Goal: Browse casually: Explore the website without a specific task or goal

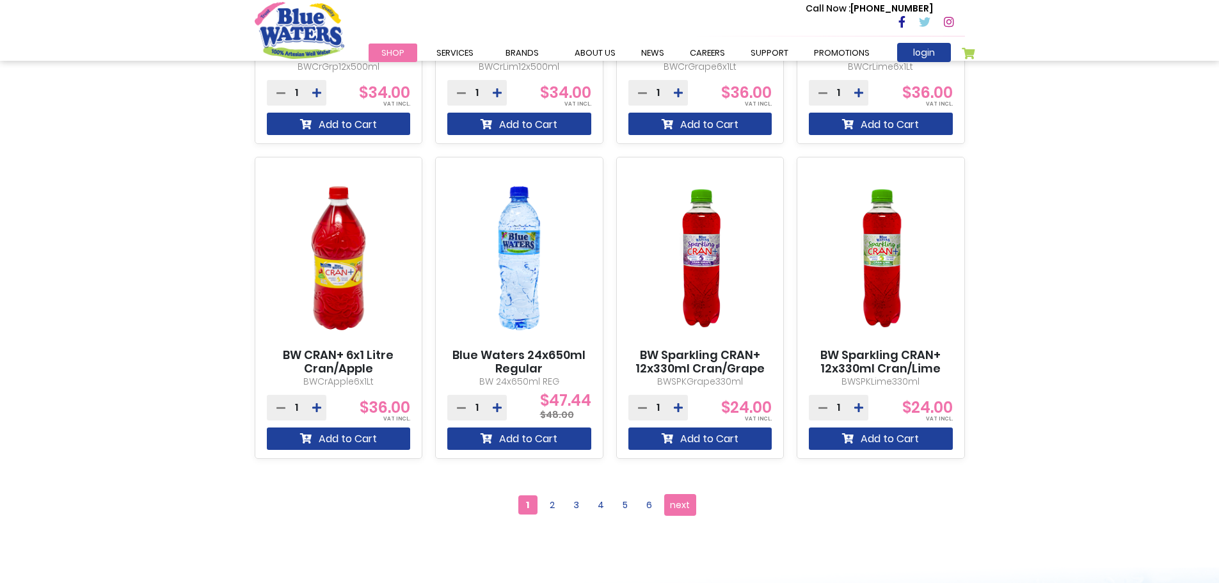
scroll to position [1152, 0]
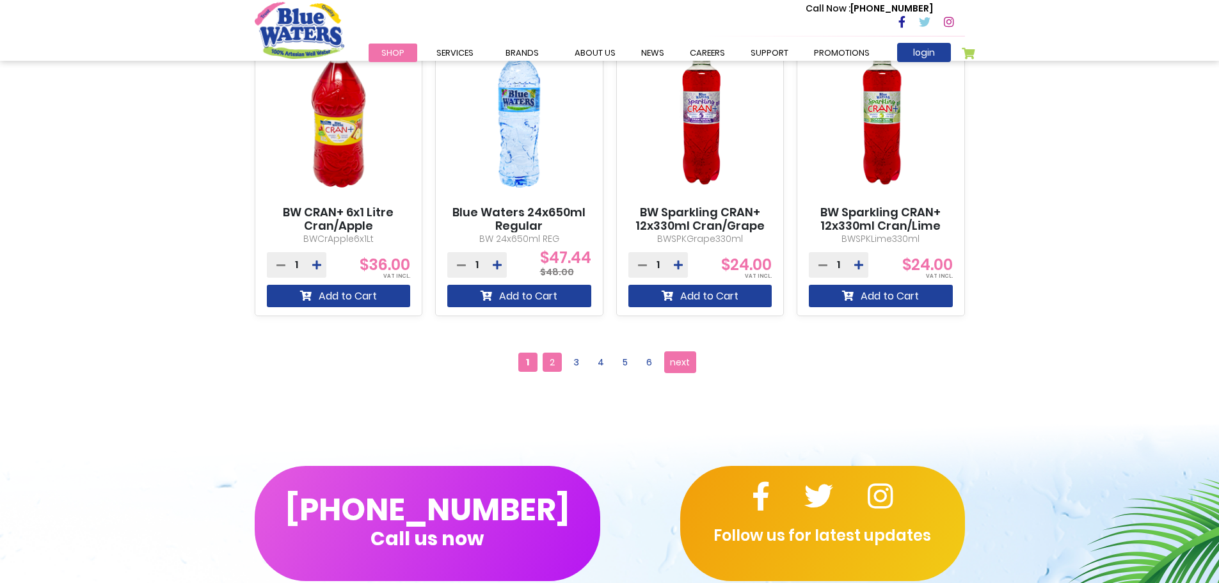
click at [561, 358] on span "2" at bounding box center [552, 362] width 19 height 19
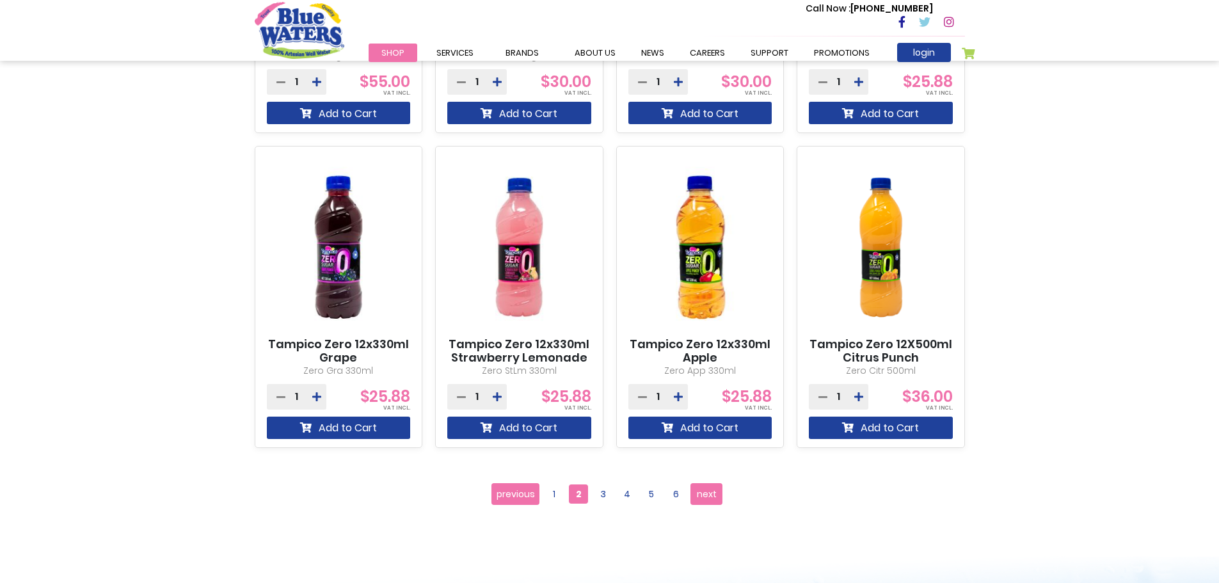
scroll to position [1024, 0]
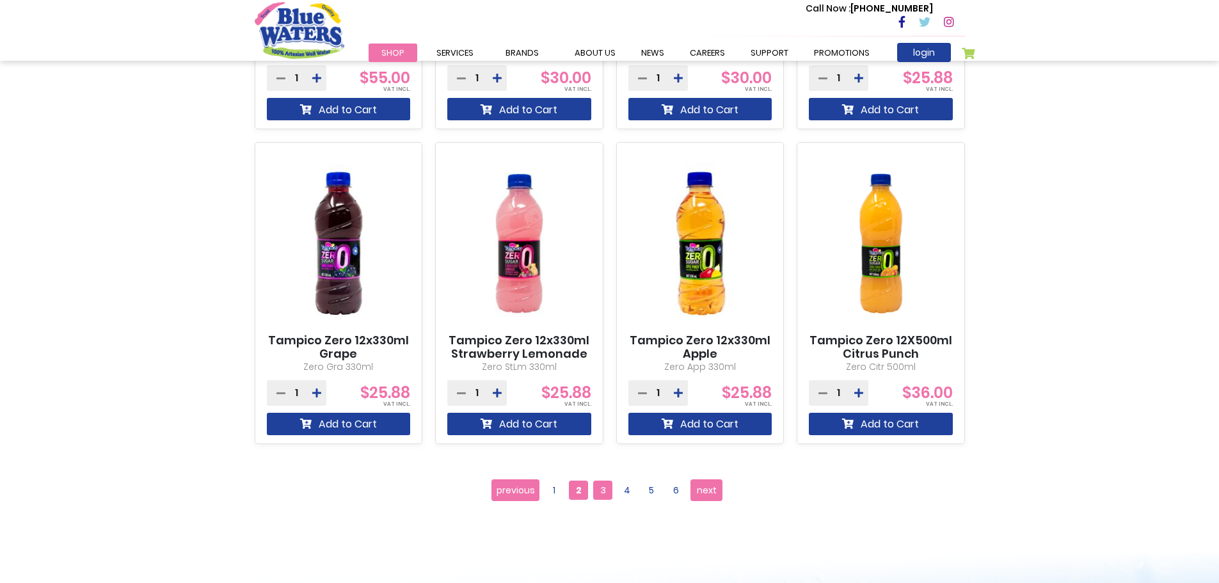
click at [594, 488] on span "3" at bounding box center [602, 490] width 19 height 19
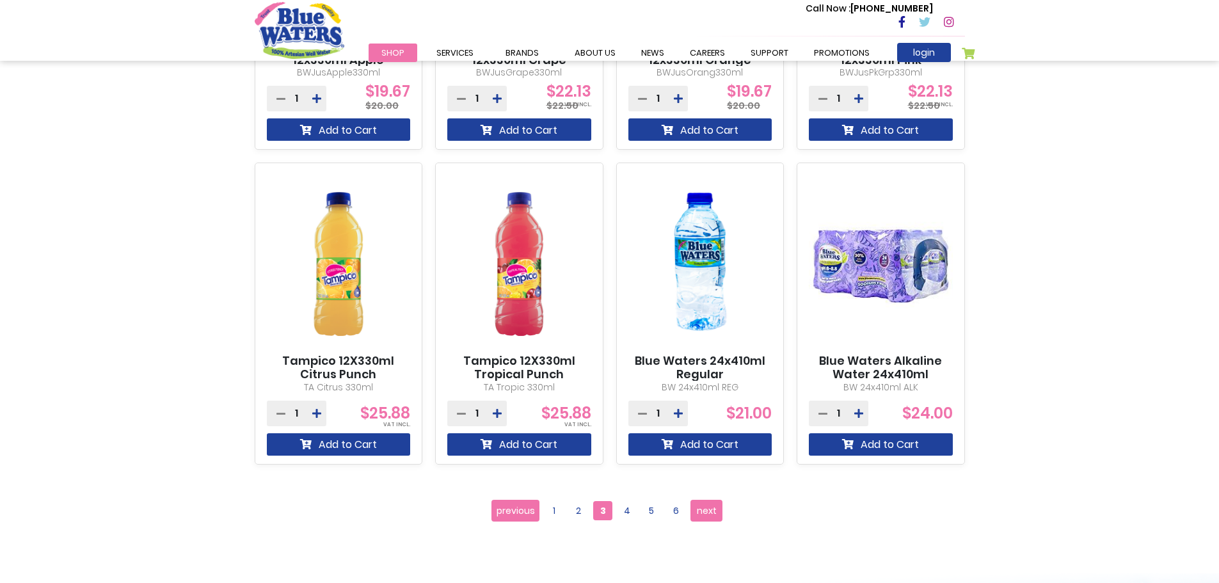
scroll to position [1024, 0]
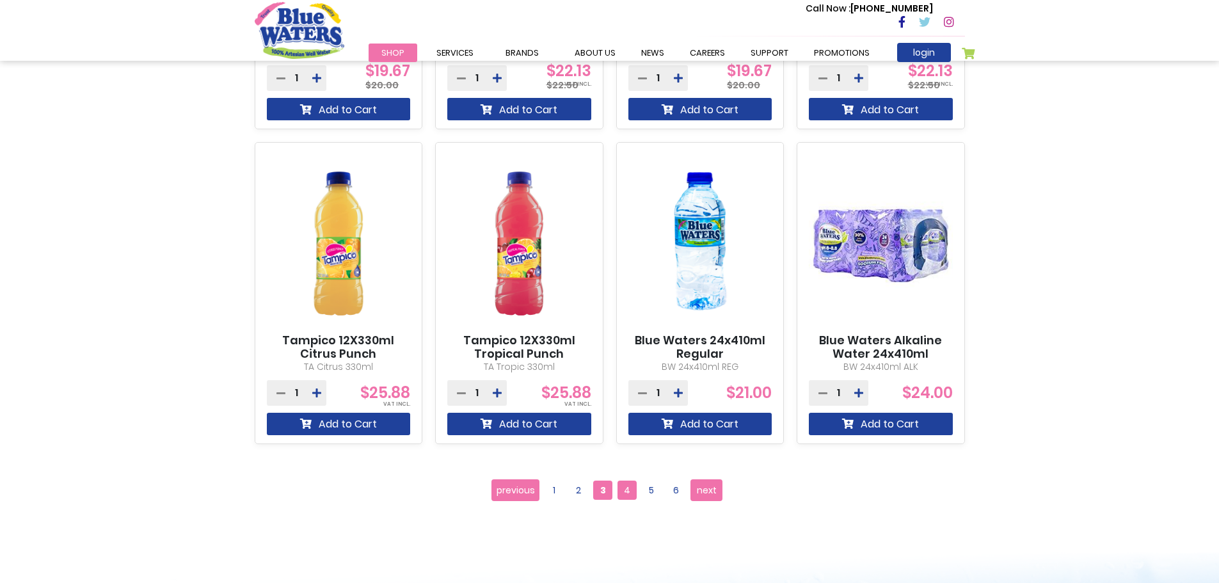
click at [628, 485] on span "4" at bounding box center [627, 490] width 19 height 19
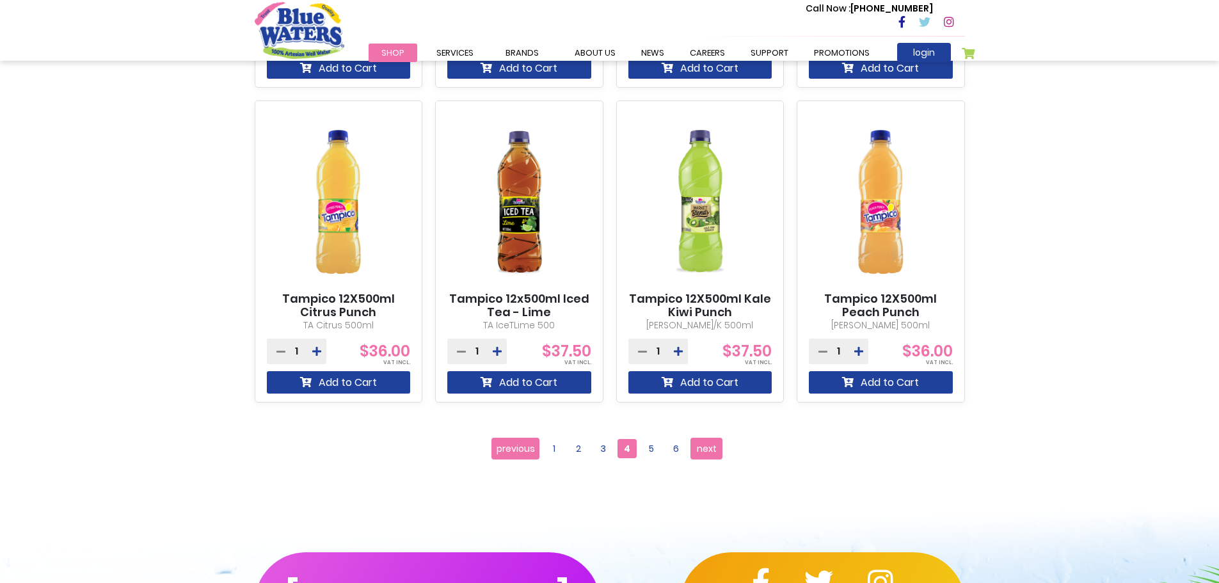
scroll to position [1088, 0]
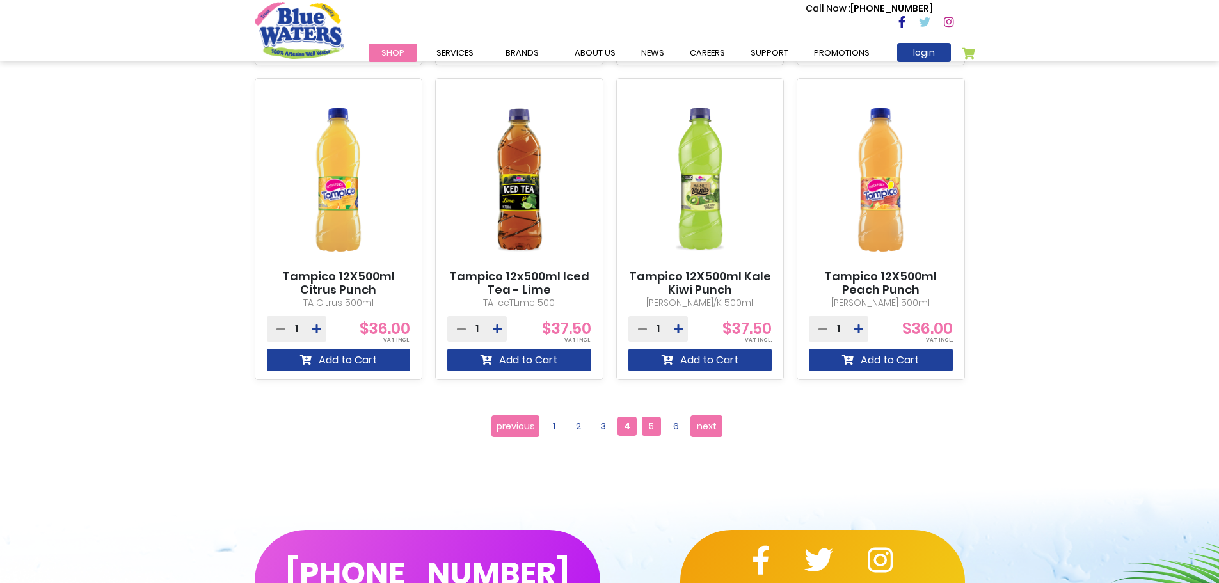
click at [651, 434] on span "5" at bounding box center [651, 426] width 19 height 19
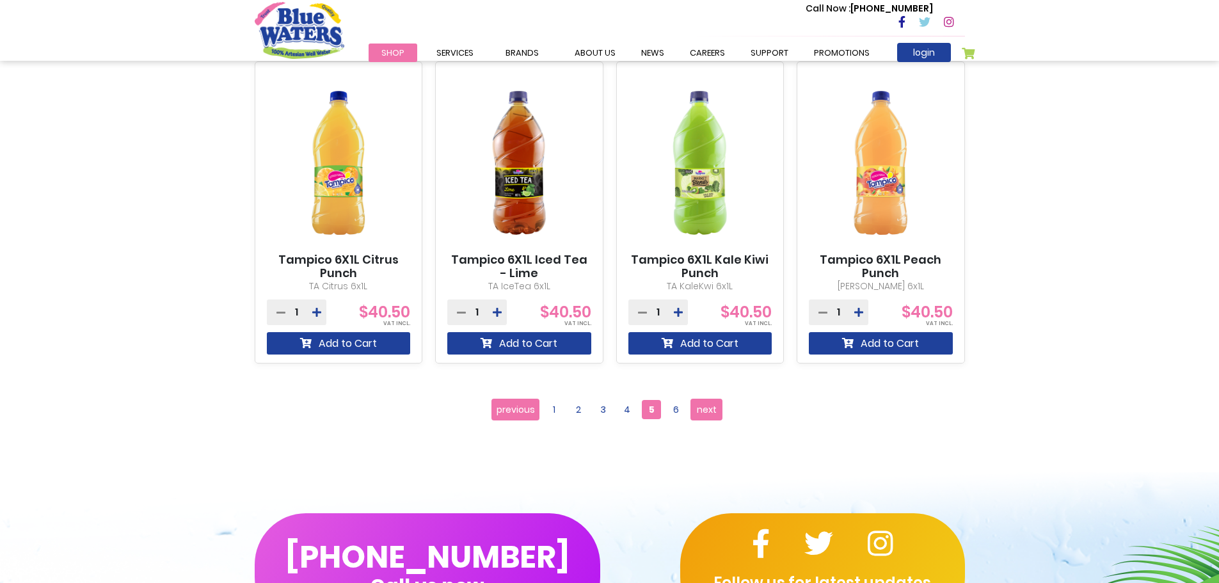
scroll to position [1152, 0]
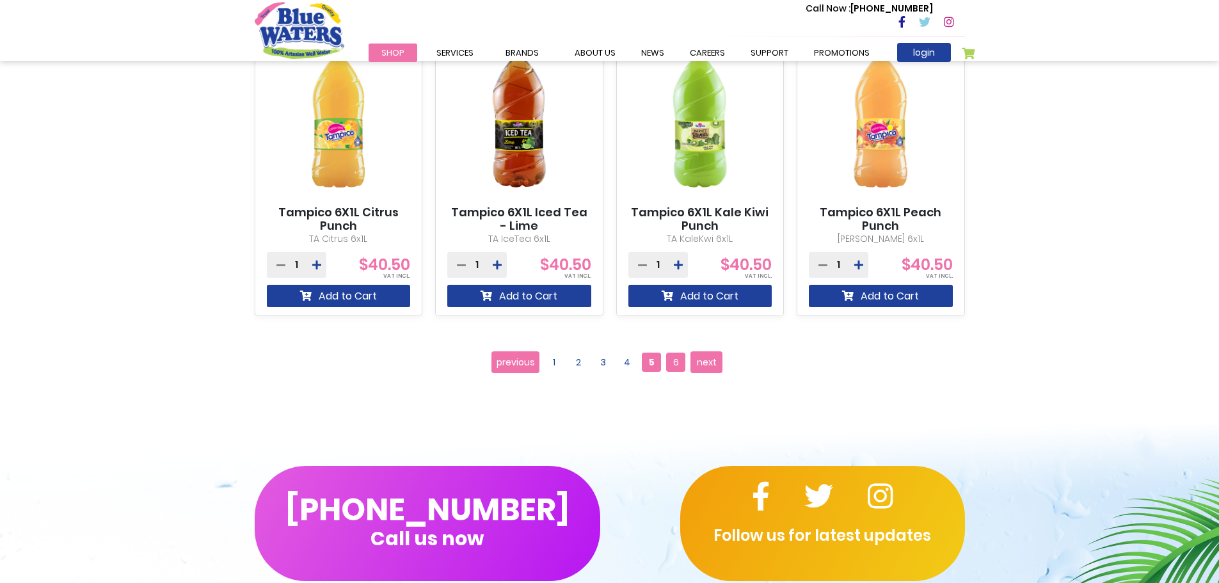
click at [676, 371] on span "6" at bounding box center [675, 362] width 19 height 19
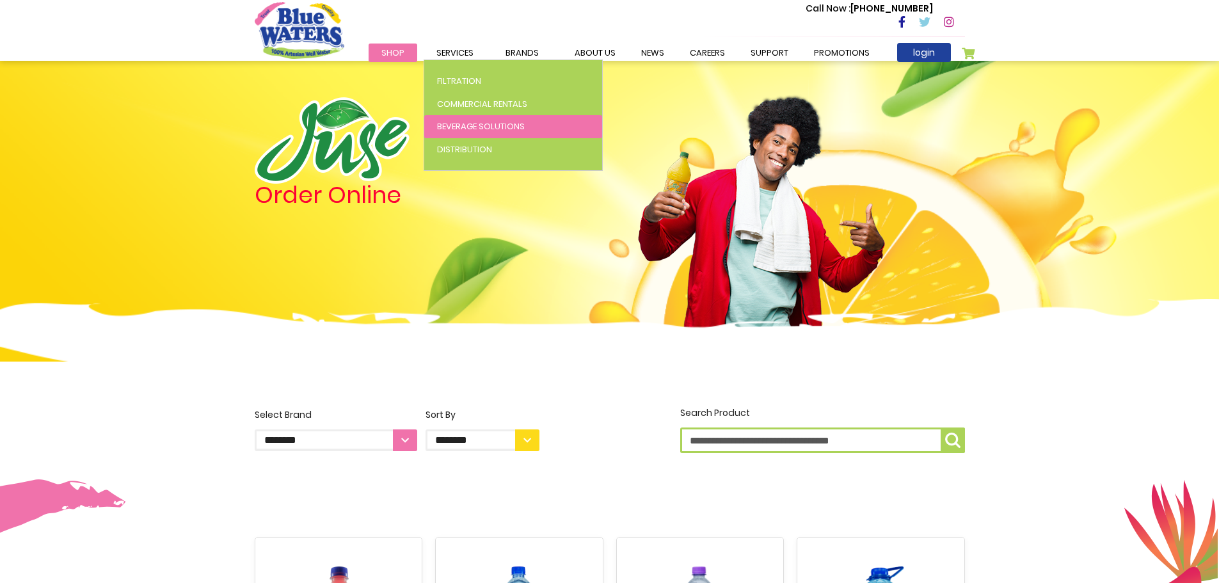
click at [490, 128] on span "Beverage Solutions" at bounding box center [481, 126] width 88 height 12
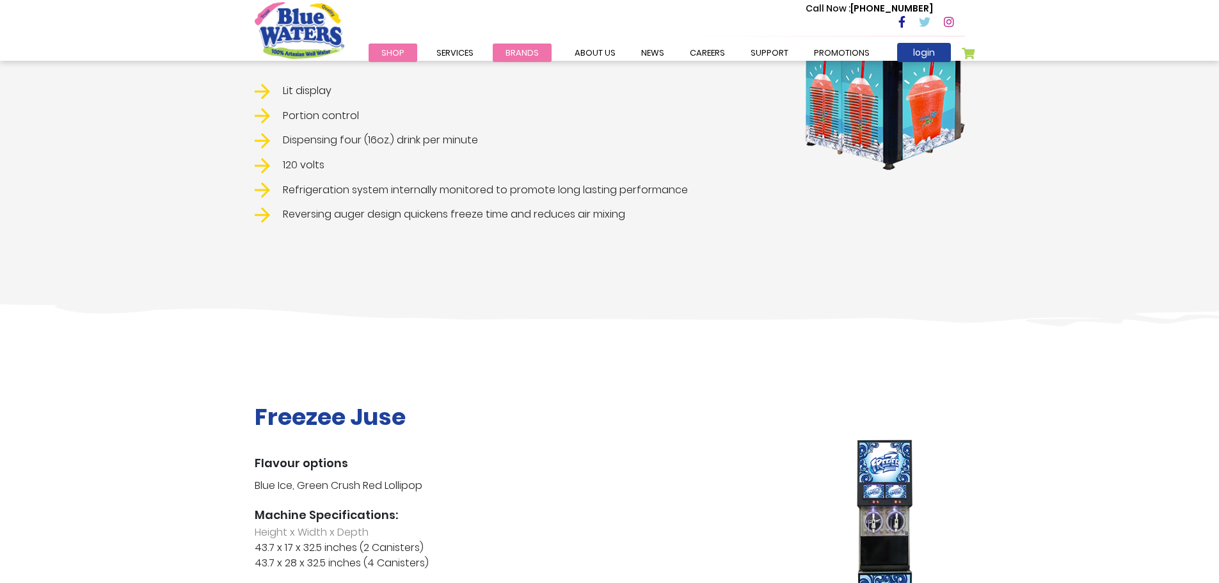
scroll to position [1664, 0]
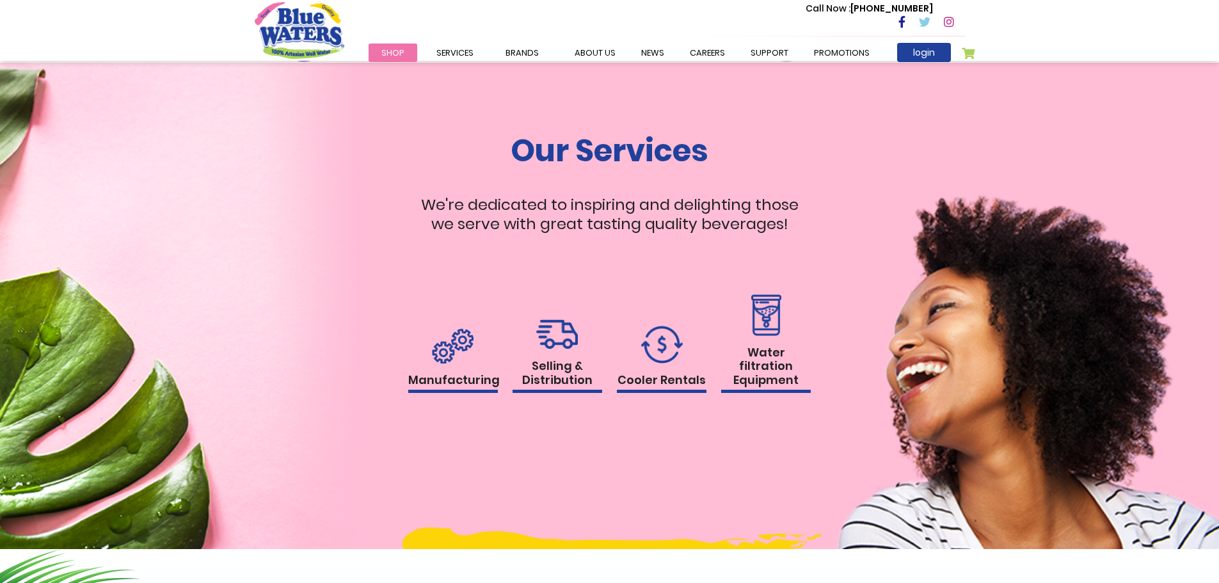
scroll to position [1128, 0]
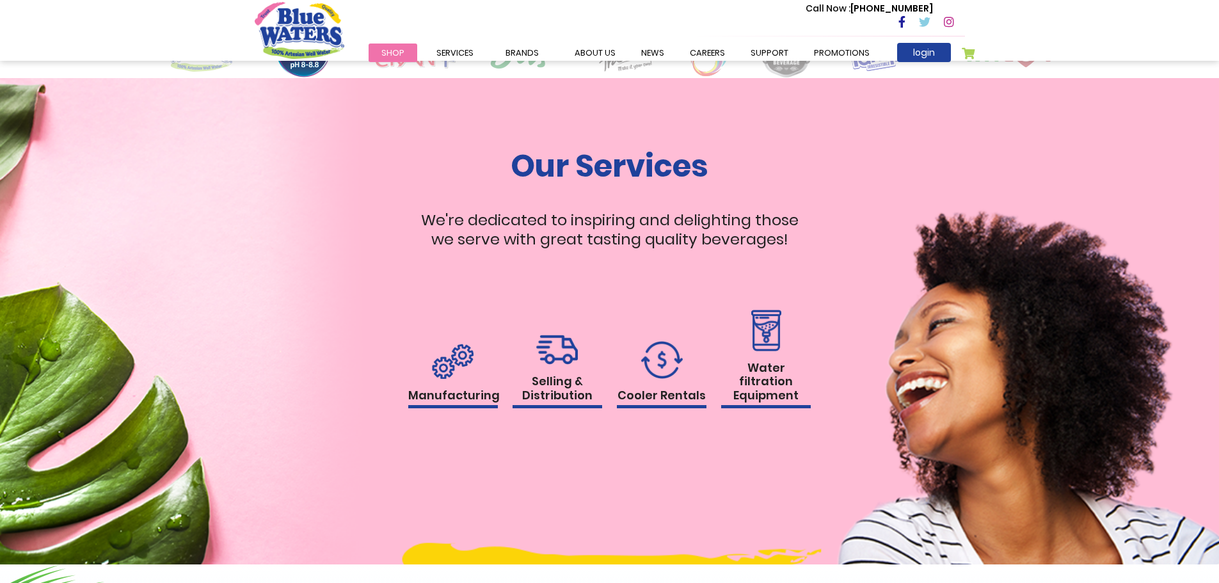
click at [392, 50] on span "Shop" at bounding box center [392, 53] width 23 height 12
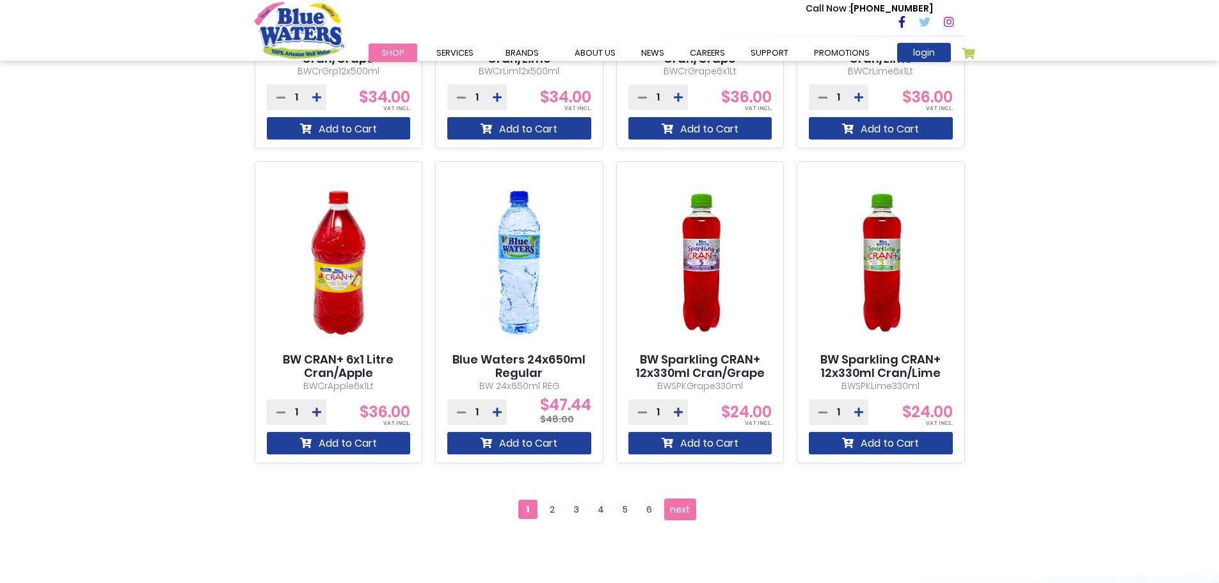
scroll to position [1024, 0]
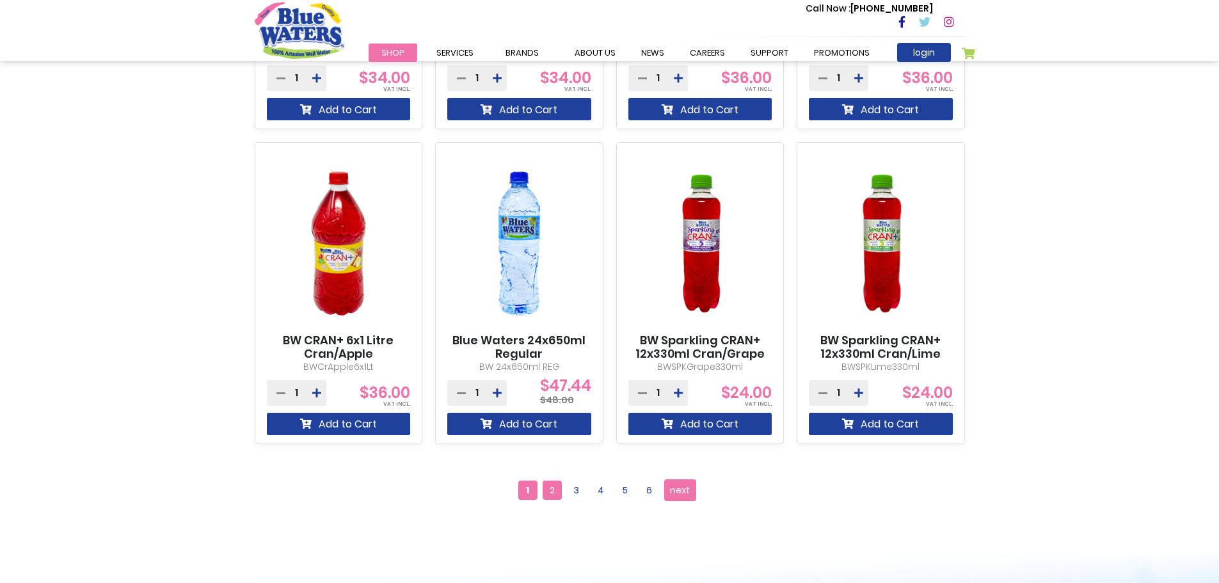
click at [544, 488] on span "2" at bounding box center [552, 490] width 19 height 19
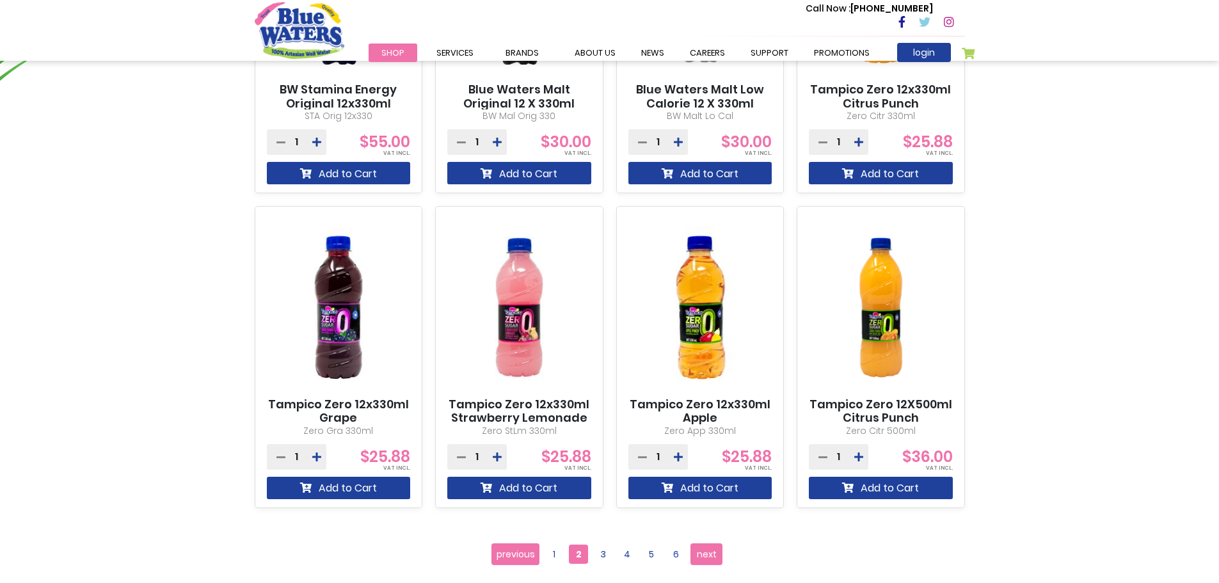
scroll to position [1024, 0]
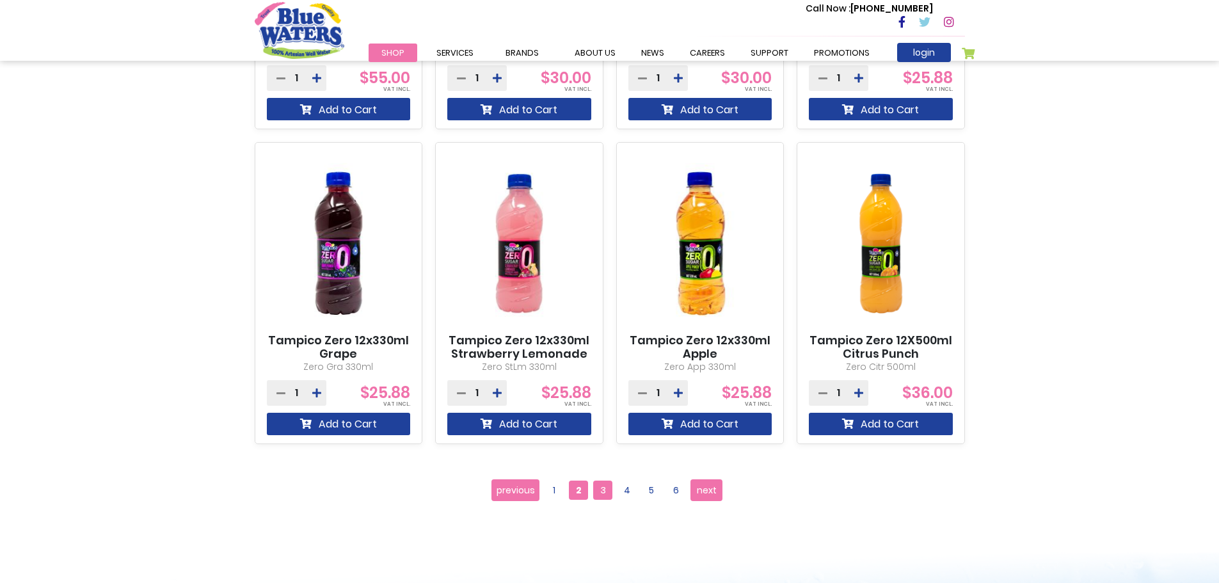
click at [598, 491] on span "3" at bounding box center [602, 490] width 19 height 19
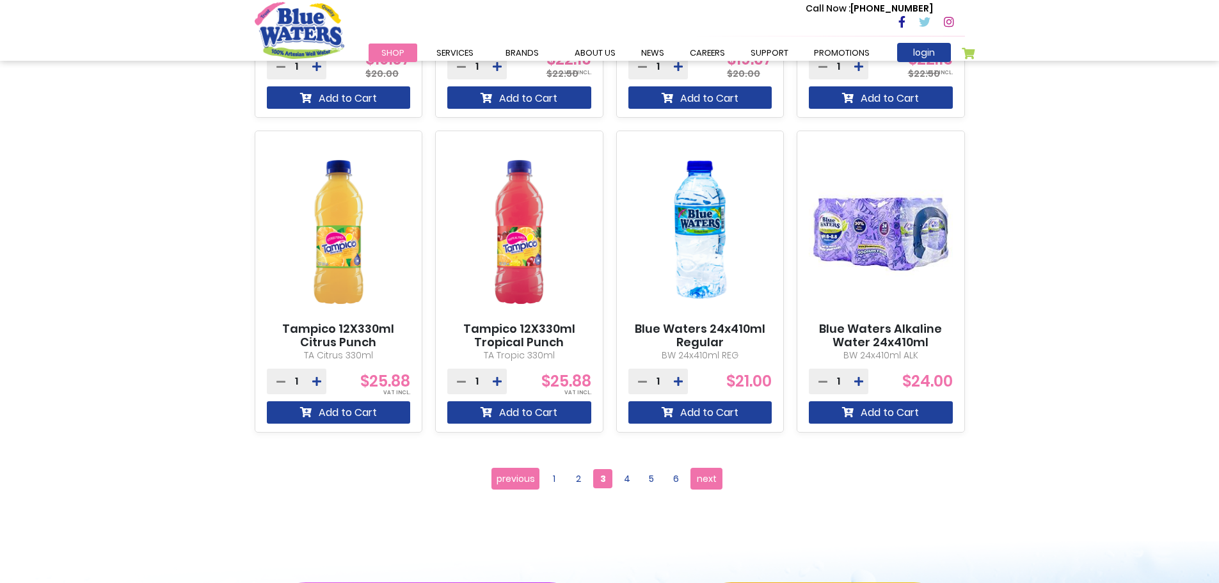
scroll to position [1024, 0]
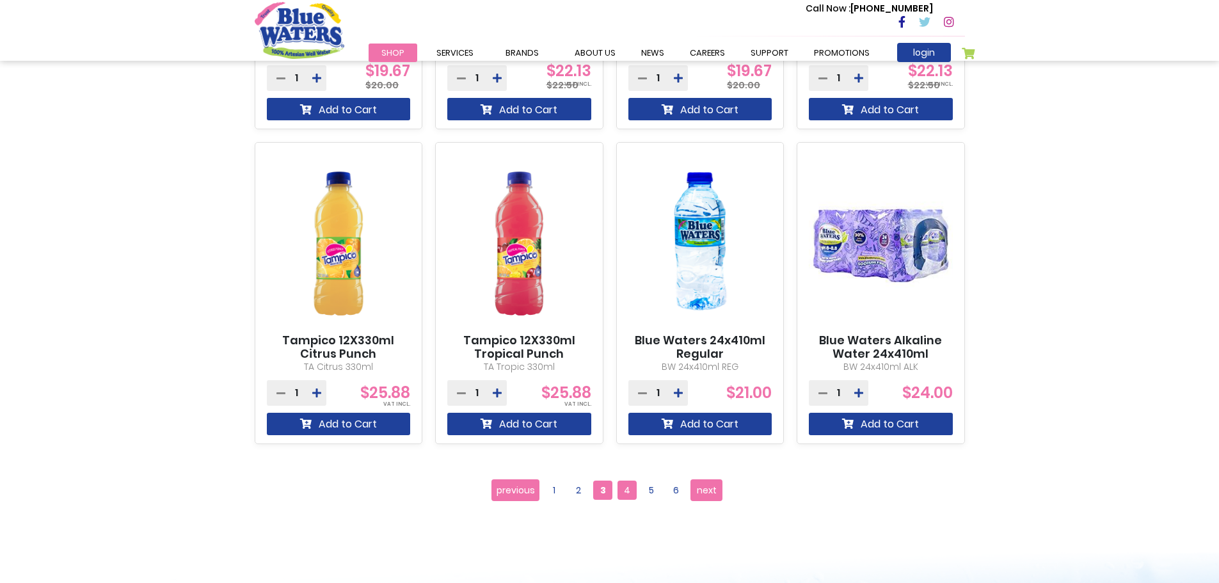
click at [627, 493] on span "4" at bounding box center [627, 490] width 19 height 19
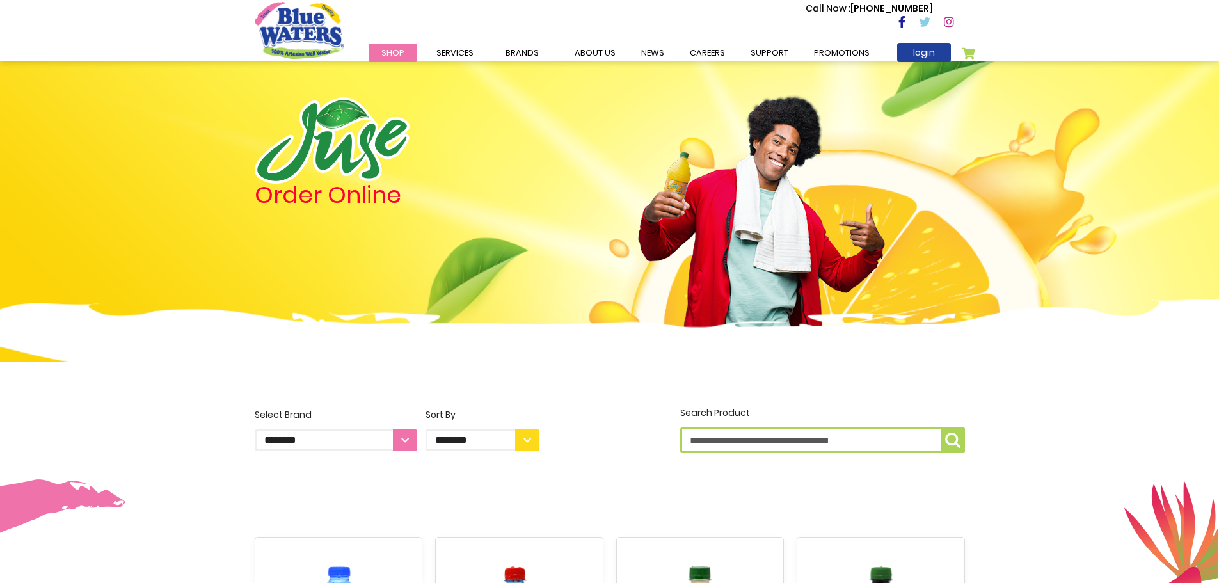
click at [497, 442] on select "**********" at bounding box center [483, 440] width 114 height 22
select select "****"
click at [426, 429] on select "**********" at bounding box center [483, 440] width 114 height 22
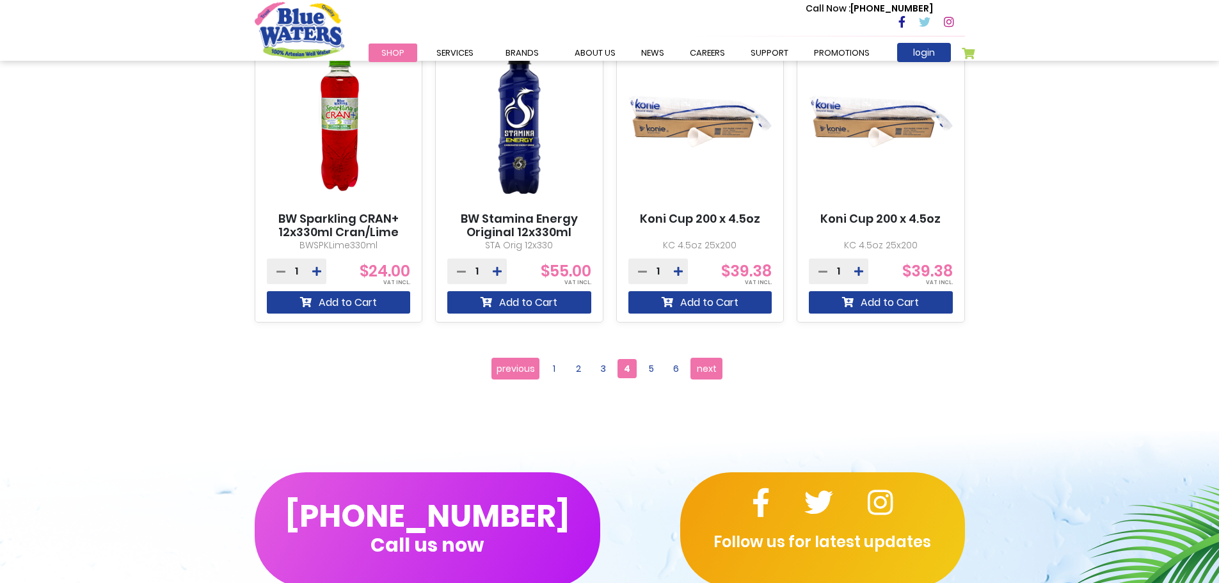
scroll to position [1152, 0]
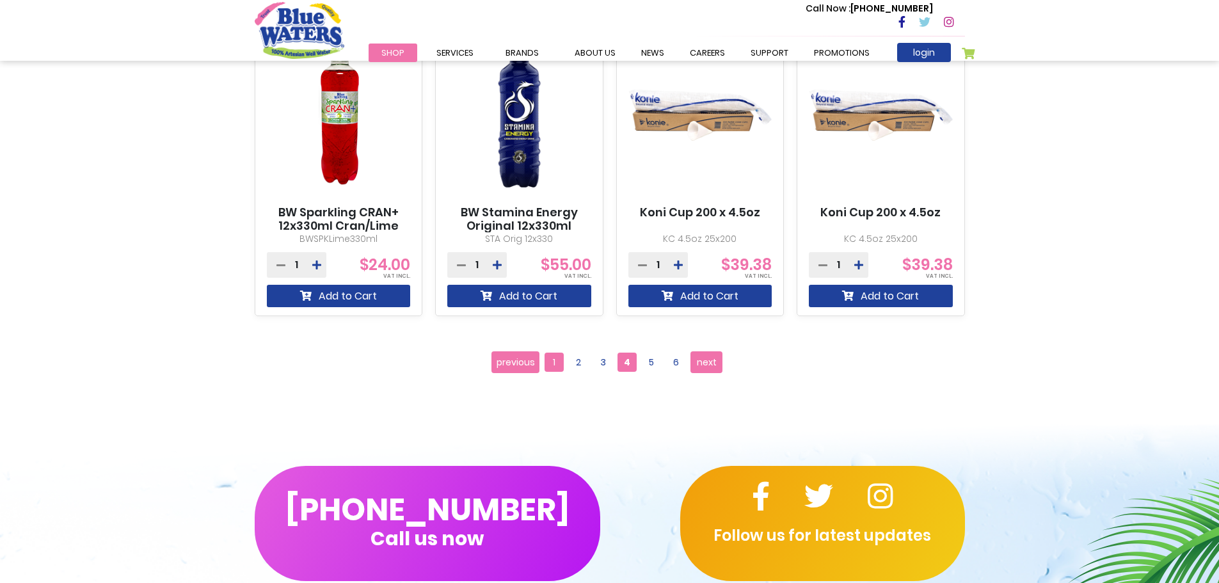
click at [557, 368] on span "1" at bounding box center [554, 362] width 19 height 19
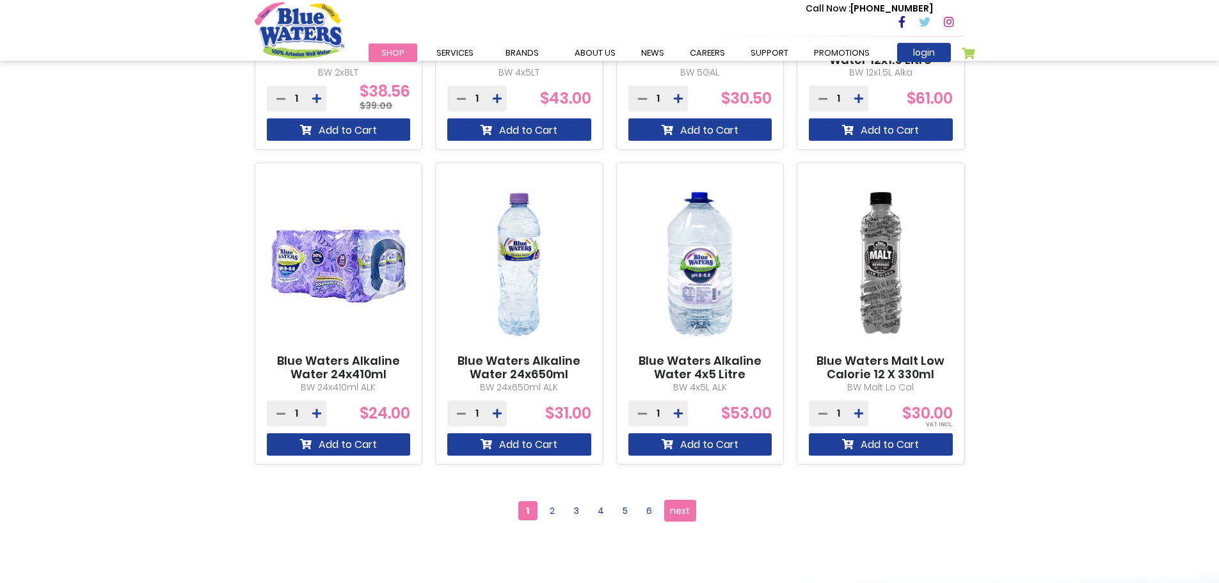
scroll to position [1024, 0]
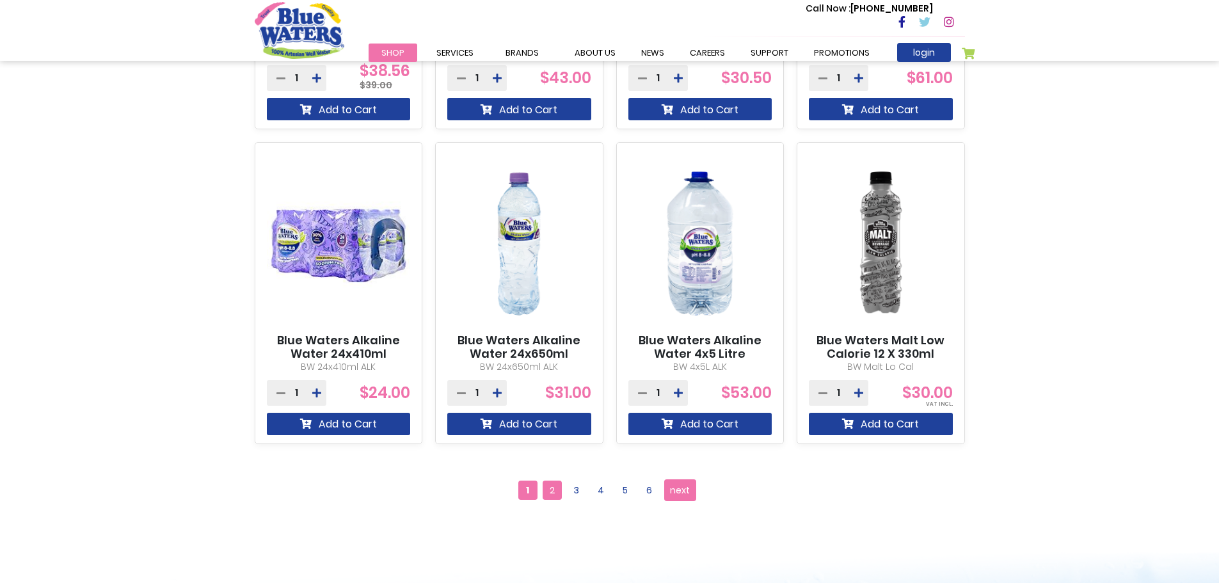
click at [558, 485] on span "2" at bounding box center [552, 490] width 19 height 19
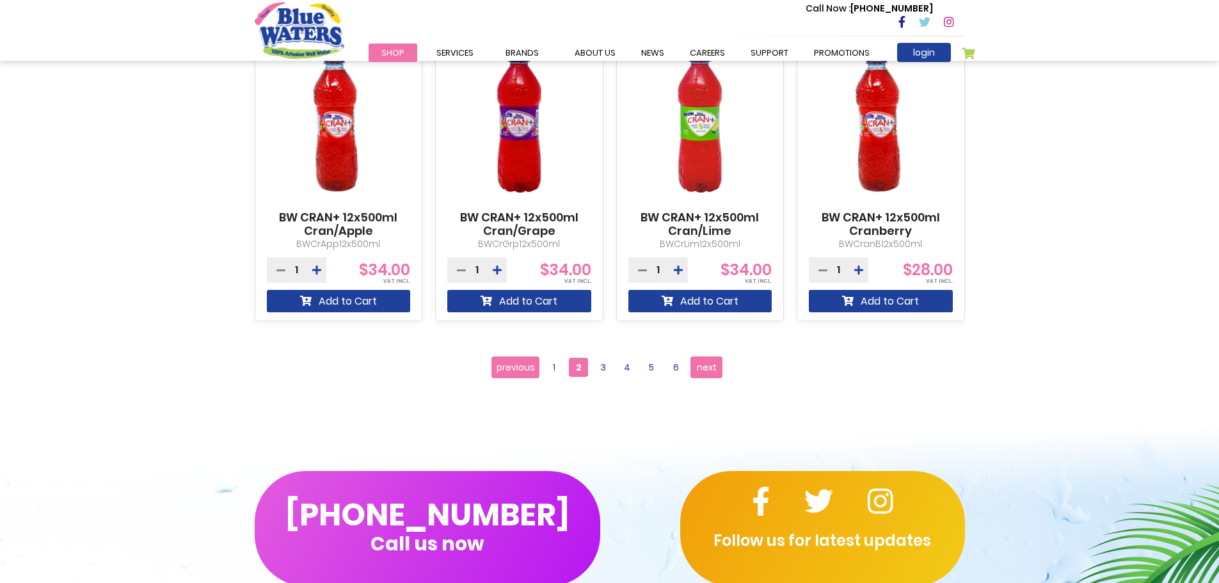
scroll to position [1152, 0]
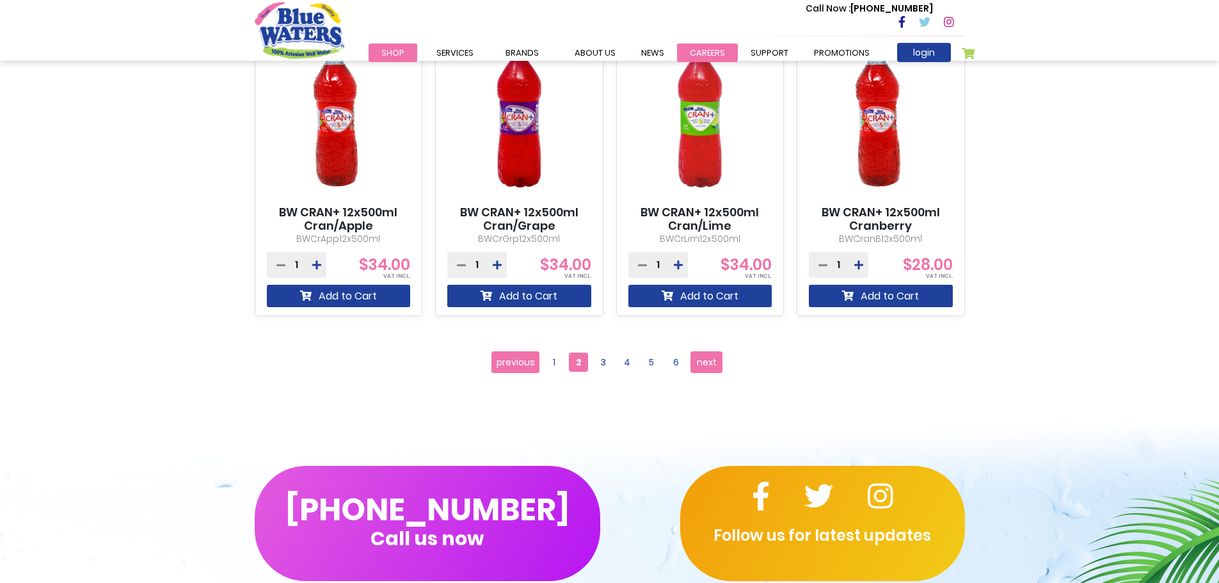
click at [716, 50] on link "careers" at bounding box center [707, 53] width 61 height 19
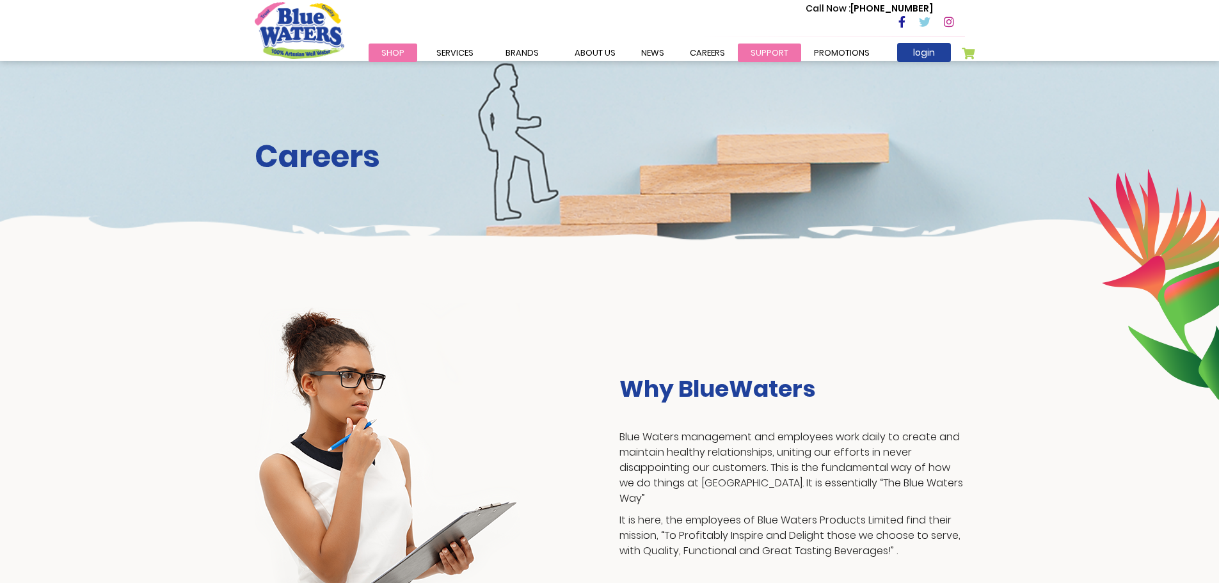
click at [757, 54] on link "support" at bounding box center [769, 53] width 63 height 19
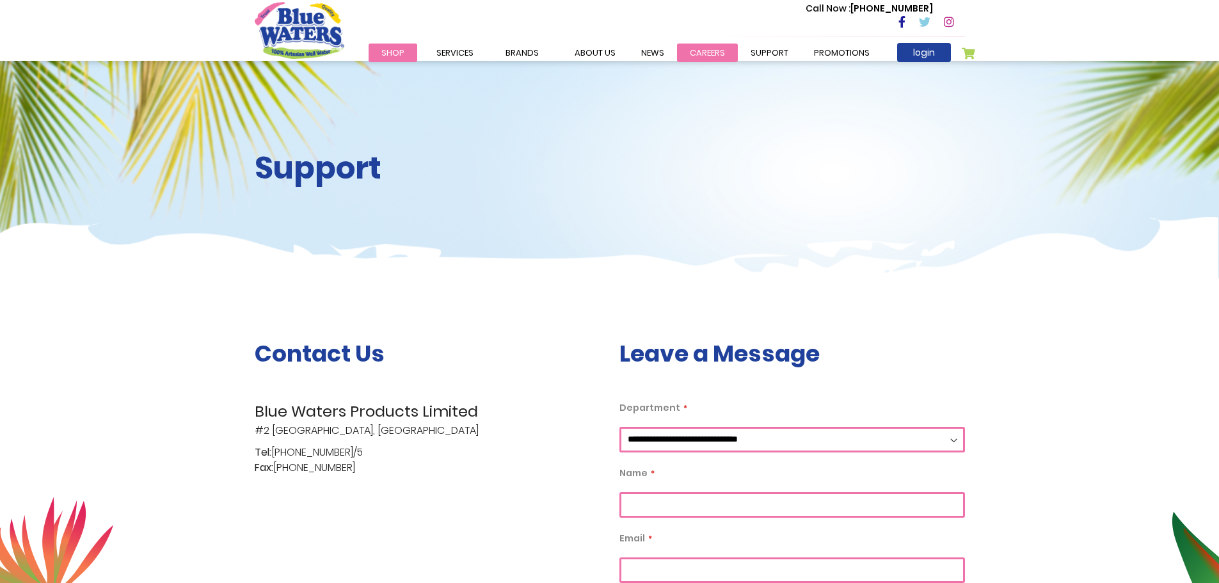
click at [677, 50] on link "careers" at bounding box center [707, 53] width 61 height 19
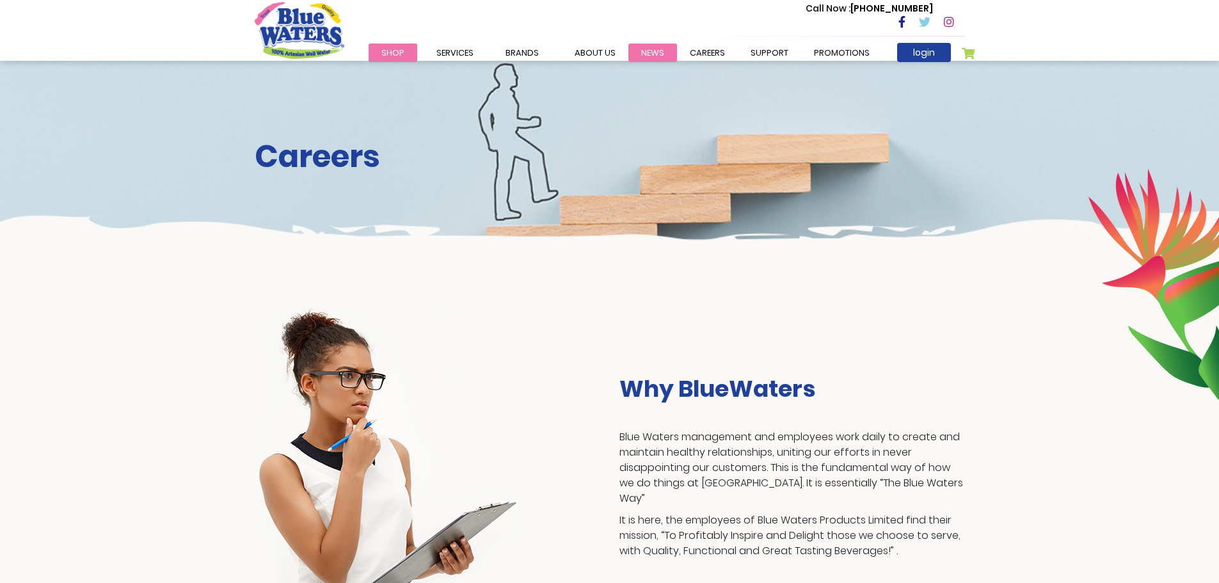
click at [647, 54] on link "News" at bounding box center [652, 53] width 49 height 19
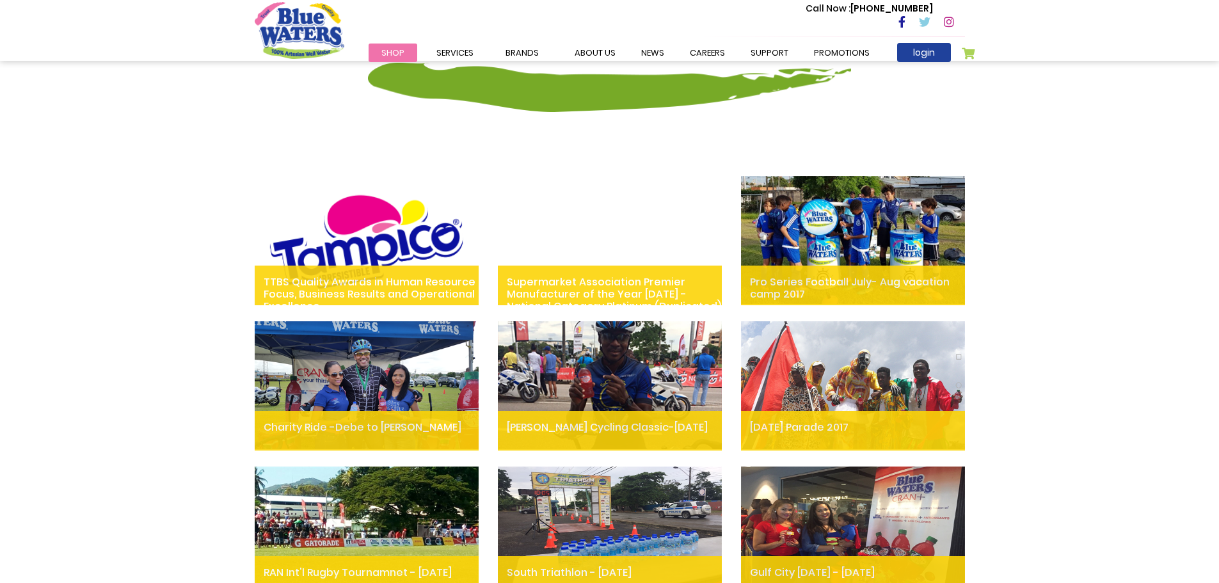
scroll to position [384, 0]
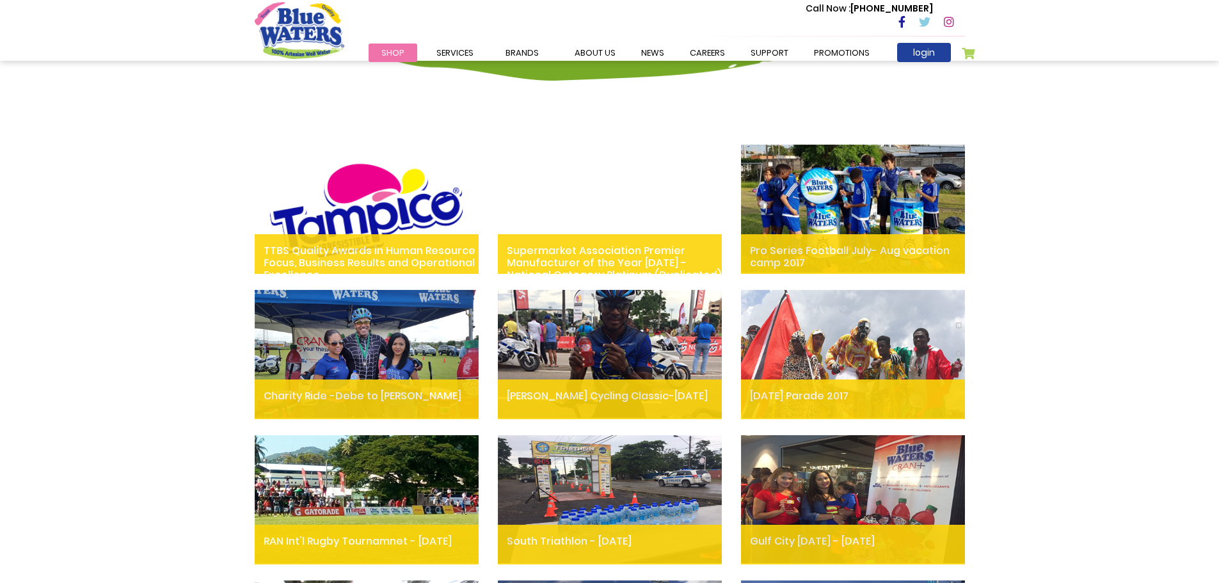
click at [397, 47] on span "Shop" at bounding box center [392, 53] width 23 height 12
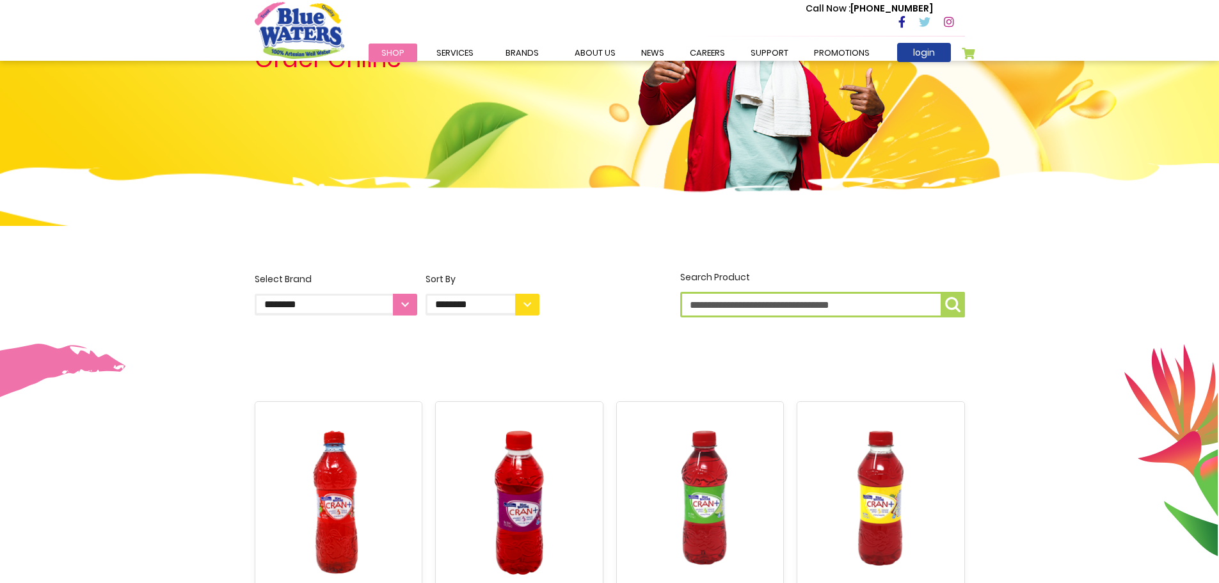
scroll to position [128, 0]
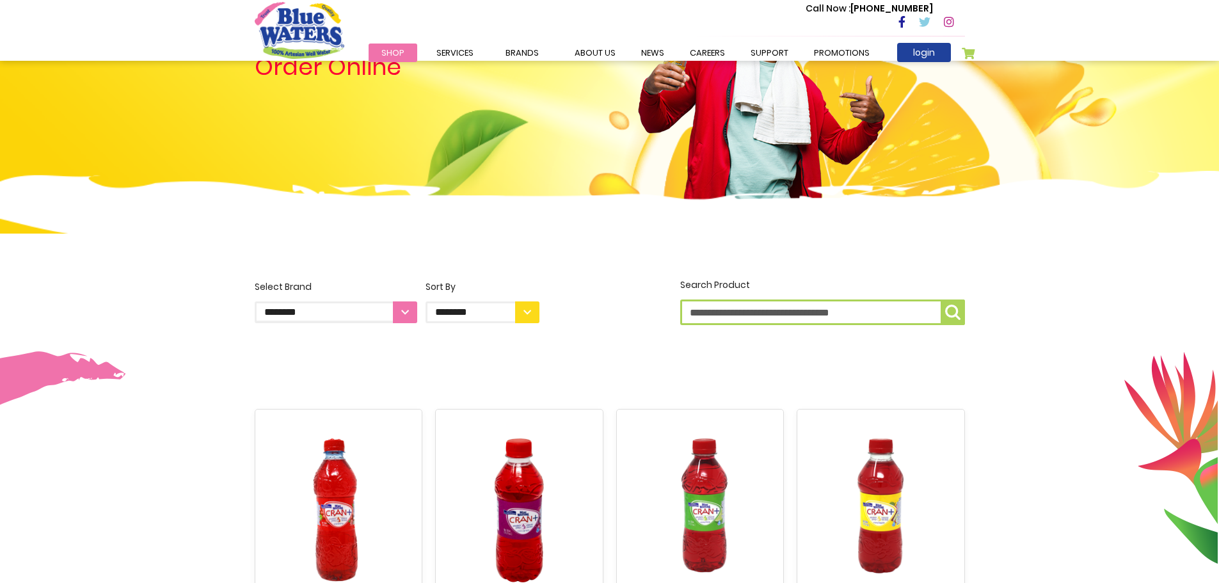
click at [456, 312] on select "**********" at bounding box center [483, 312] width 114 height 22
select select "****"
click at [426, 301] on select "**********" at bounding box center [483, 312] width 114 height 22
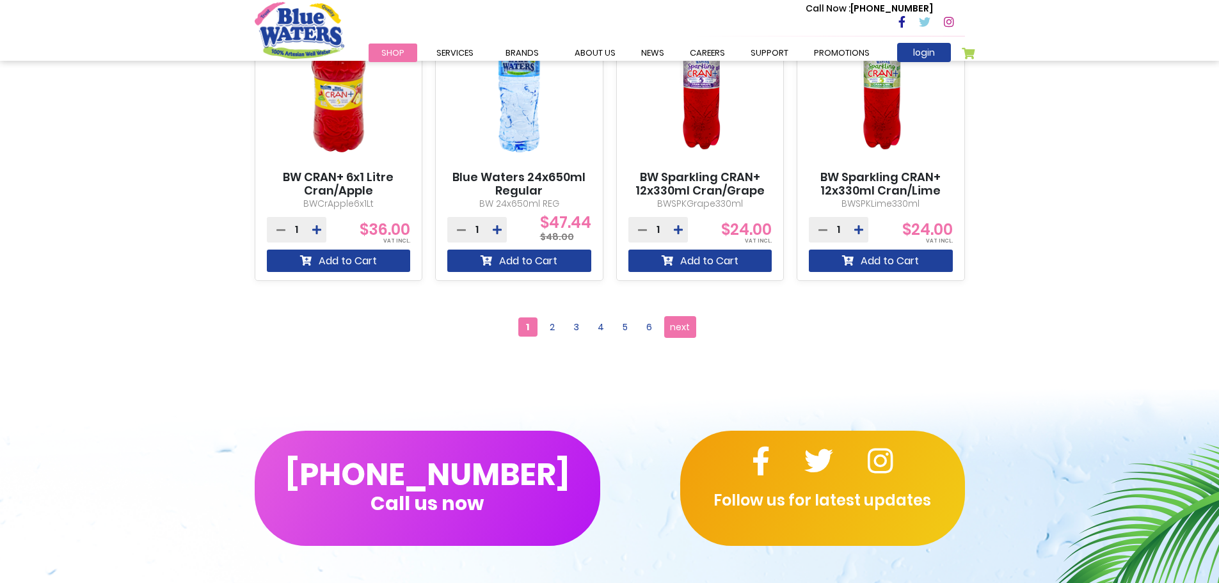
scroll to position [1344, 0]
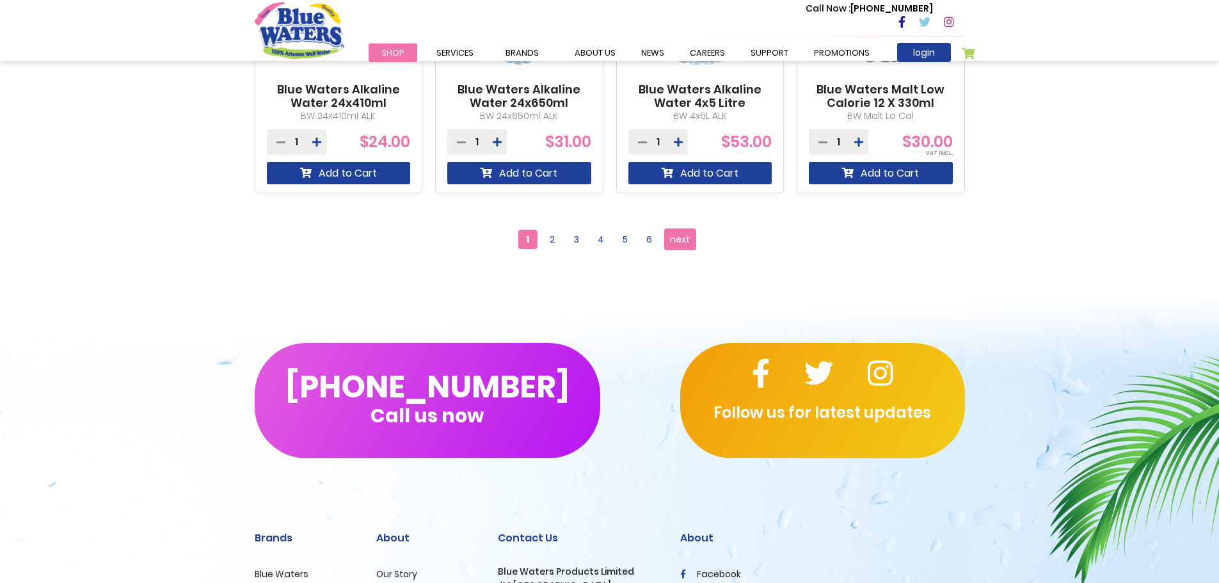
scroll to position [1280, 0]
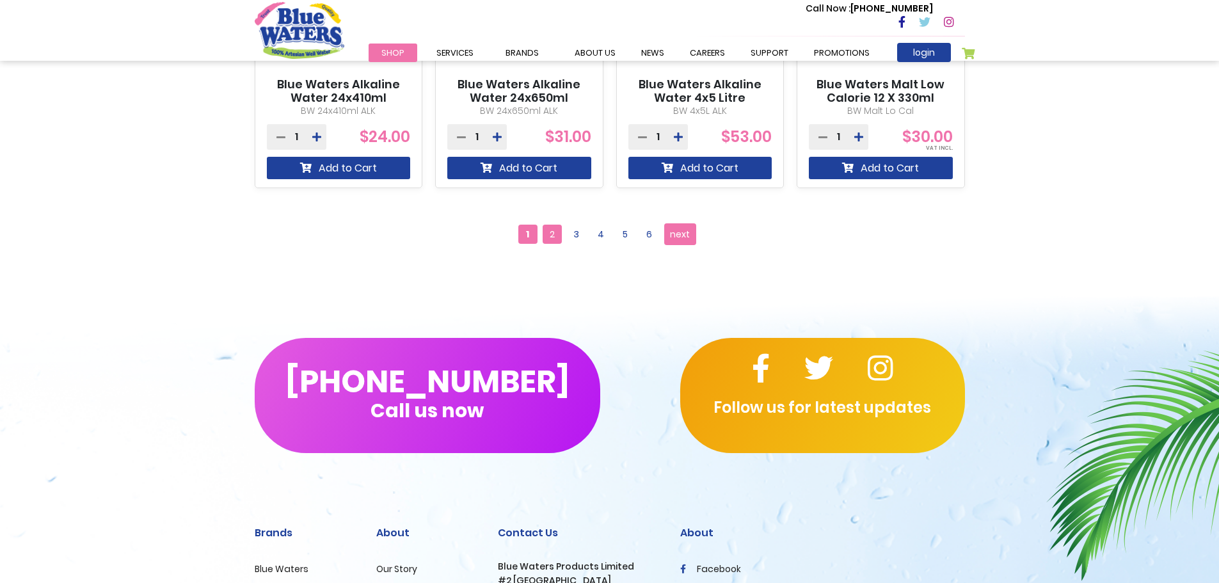
click at [557, 230] on span "2" at bounding box center [552, 234] width 19 height 19
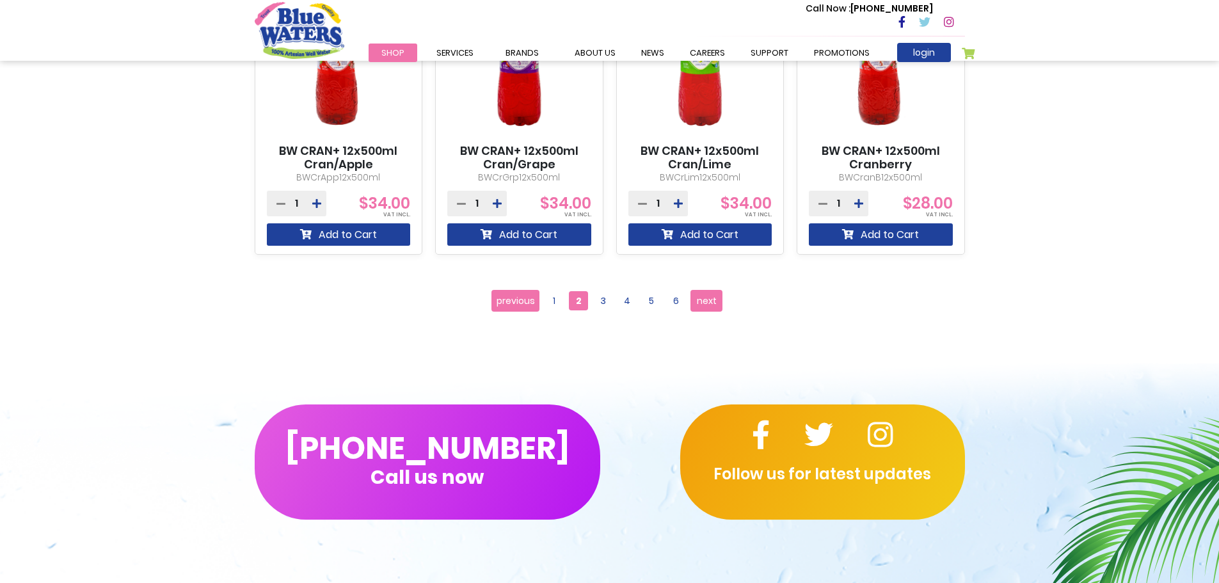
scroll to position [1280, 0]
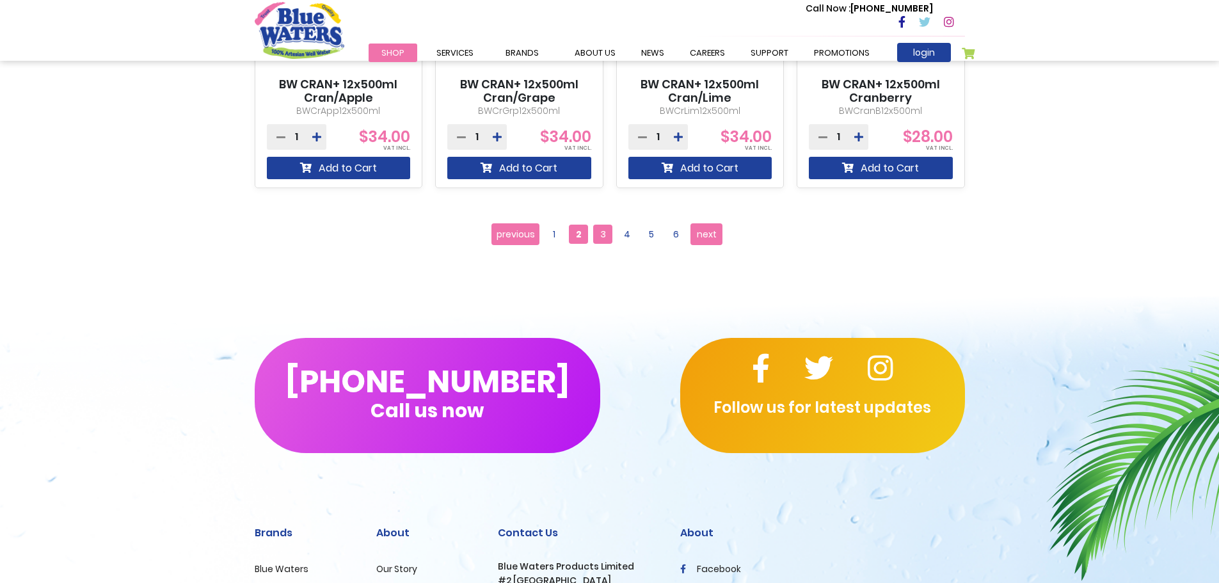
click at [610, 231] on span "3" at bounding box center [602, 234] width 19 height 19
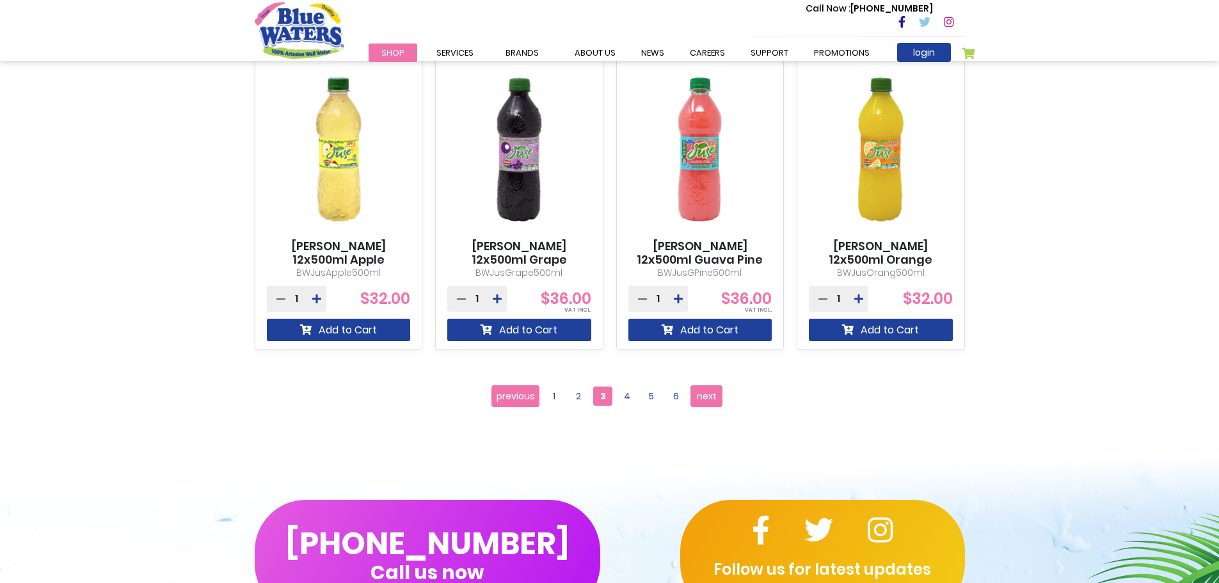
scroll to position [1152, 0]
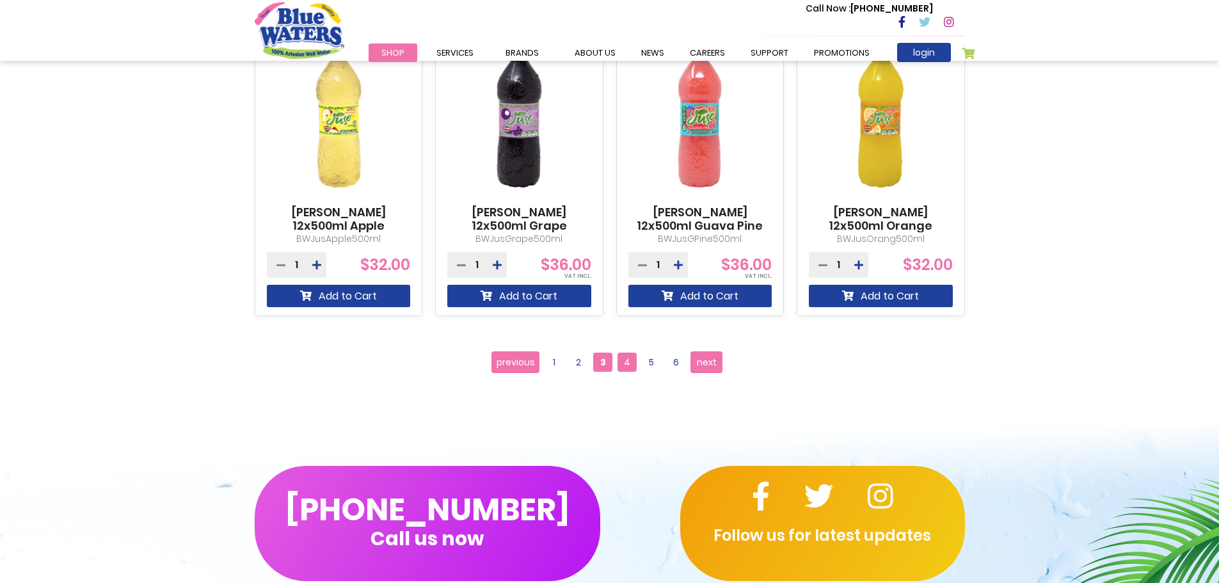
click at [633, 367] on span "4" at bounding box center [627, 362] width 19 height 19
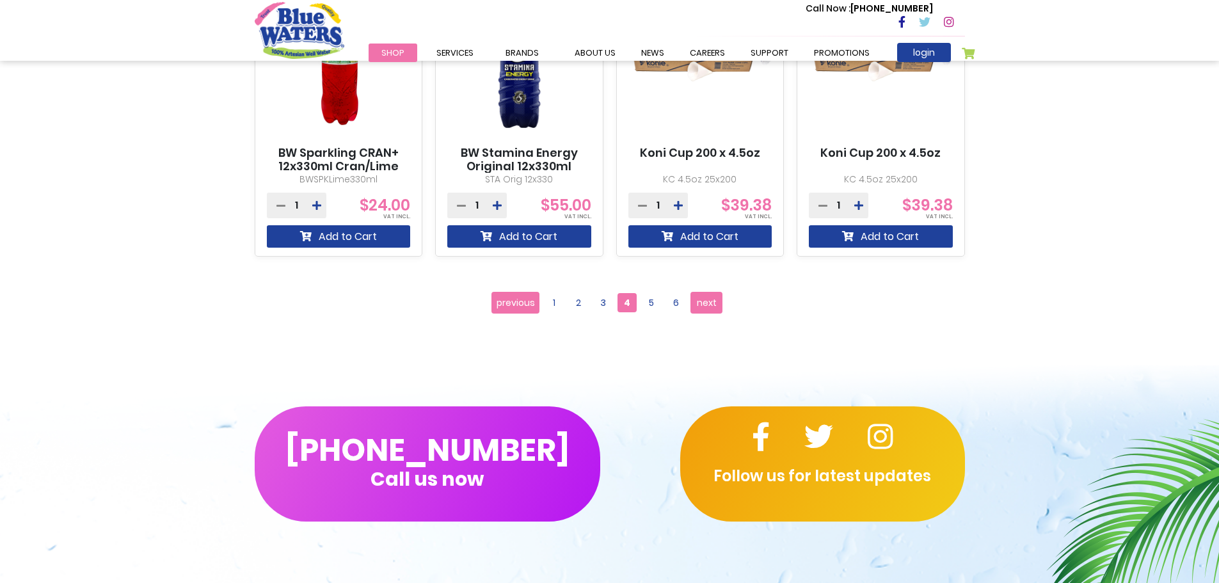
scroll to position [1216, 0]
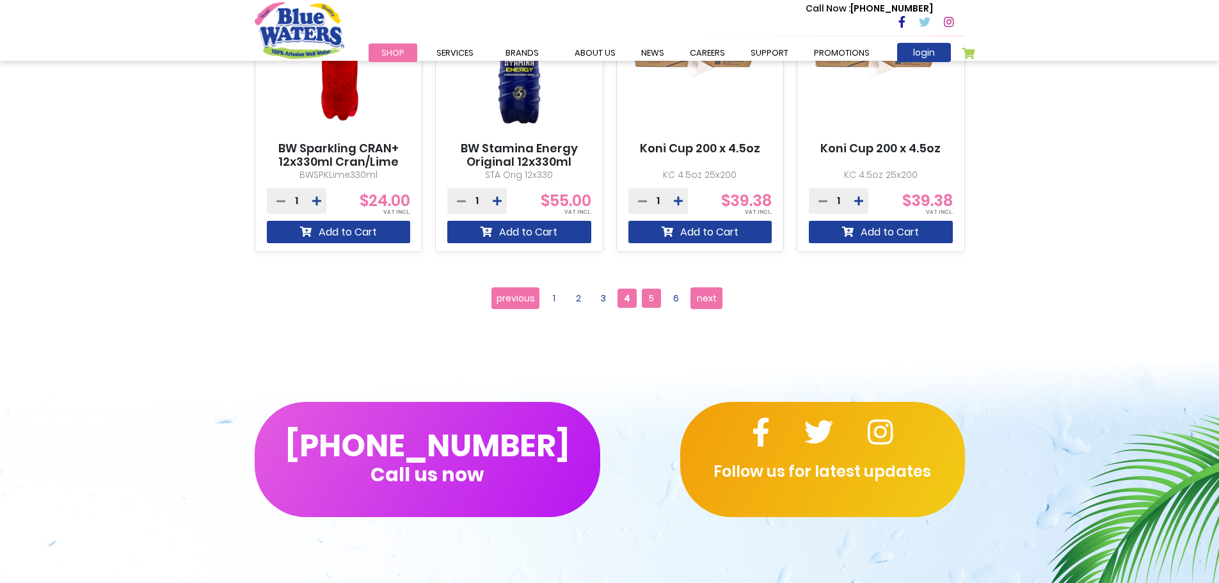
click at [646, 299] on span "5" at bounding box center [651, 298] width 19 height 19
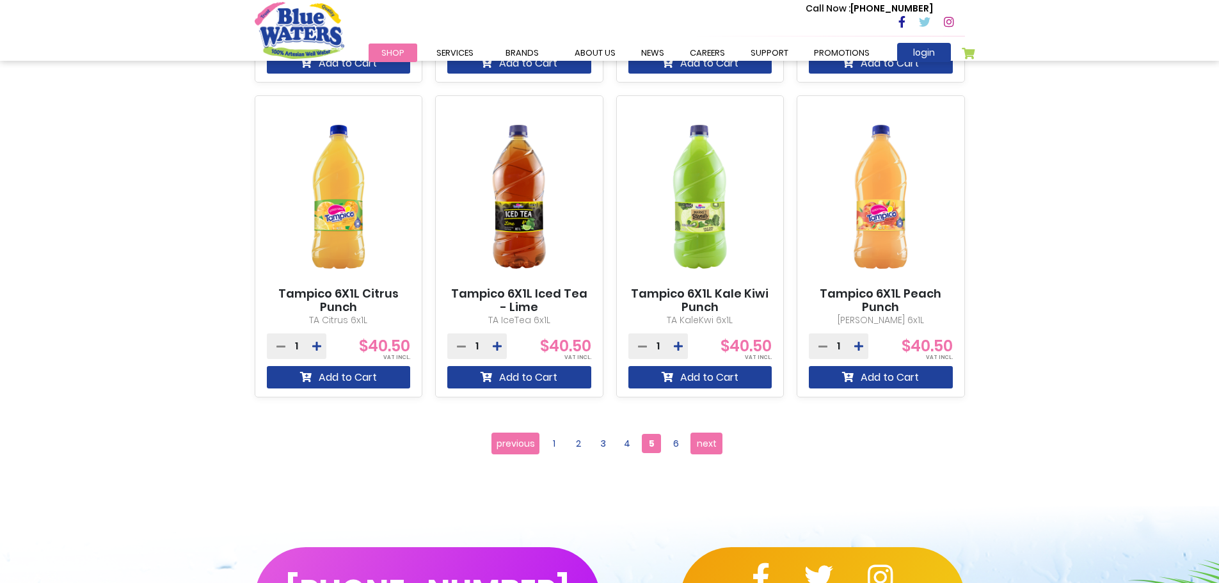
scroll to position [1088, 0]
